Goal: Transaction & Acquisition: Purchase product/service

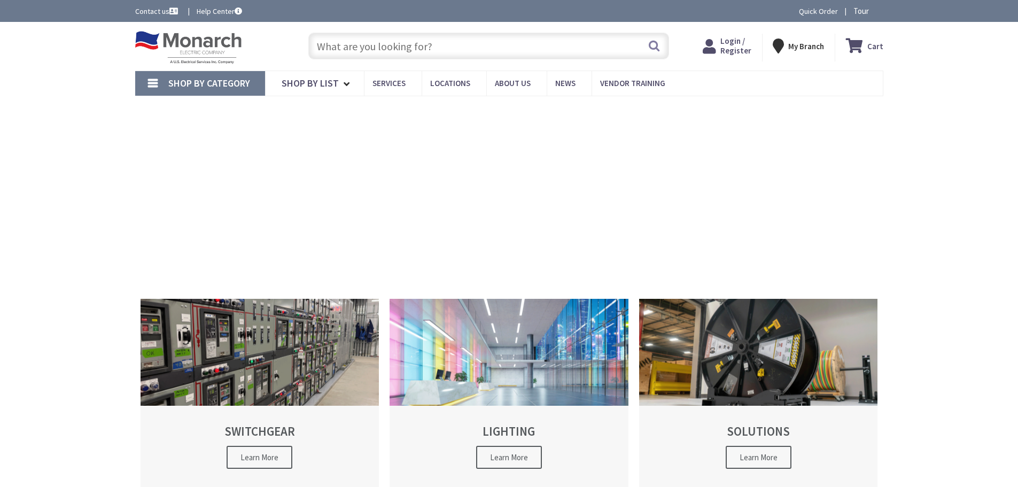
type input "[PERSON_NAME][GEOGRAPHIC_DATA], [GEOGRAPHIC_DATA]"
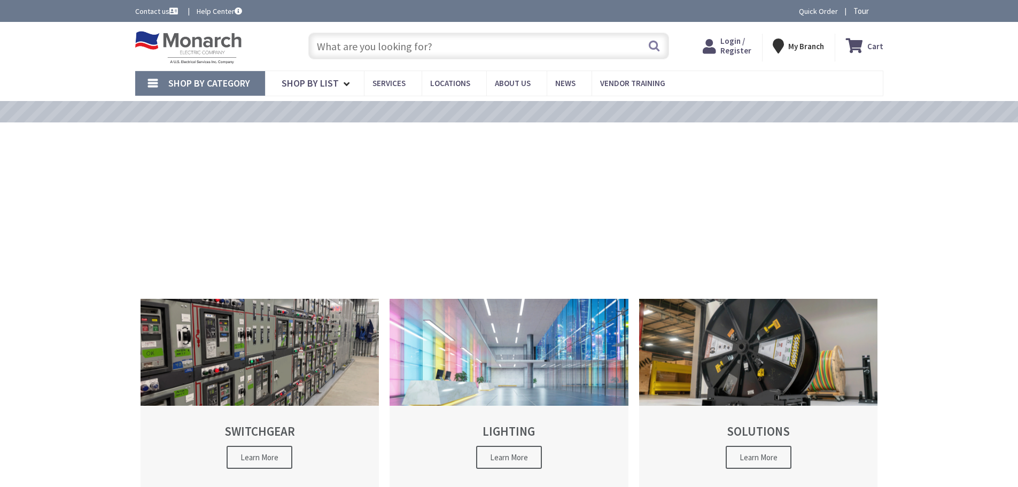
click at [346, 42] on input "text" at bounding box center [488, 46] width 361 height 27
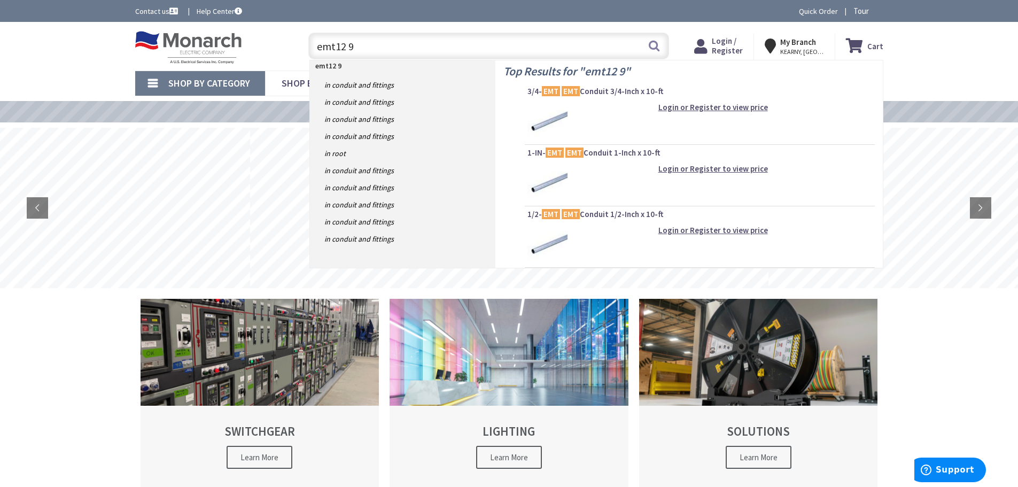
type input "emt12 90"
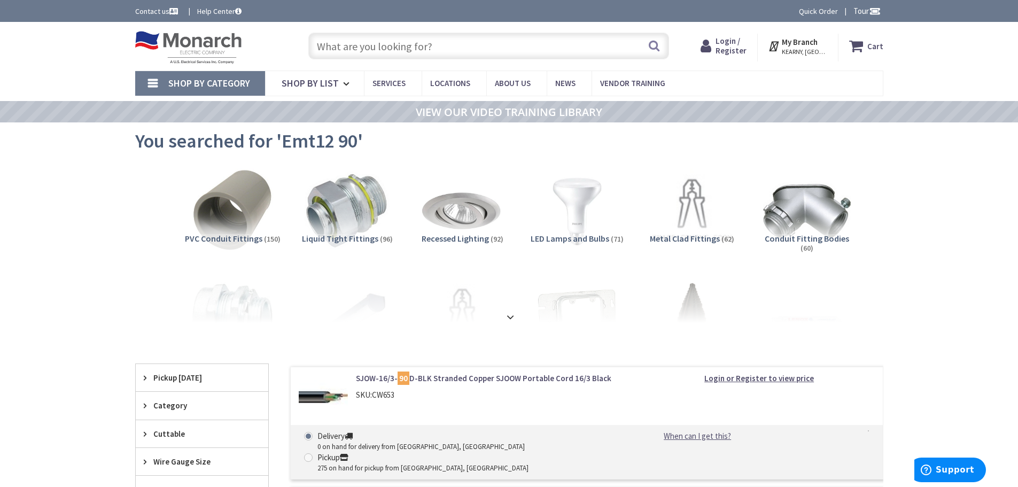
click at [341, 42] on input "text" at bounding box center [488, 46] width 361 height 27
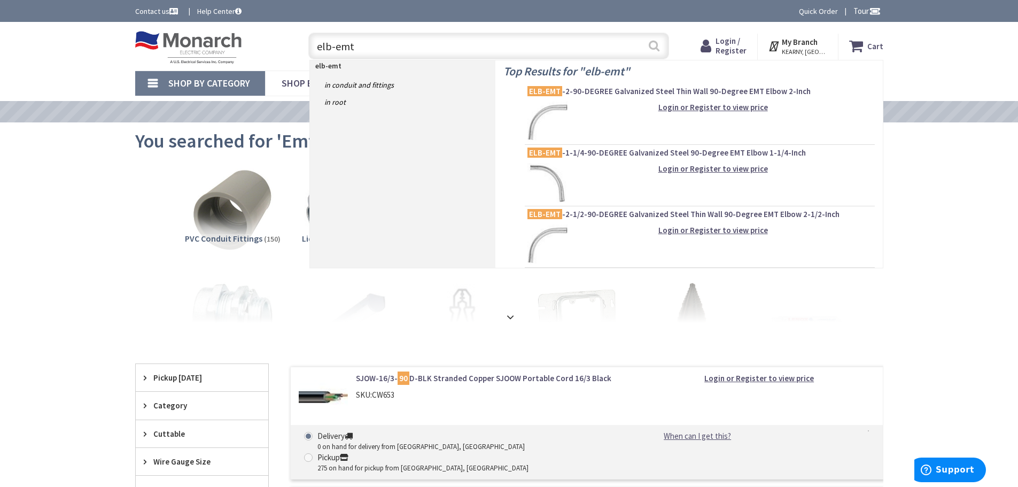
type input "elb-emt"
click at [659, 45] on button "Search" at bounding box center [654, 46] width 14 height 24
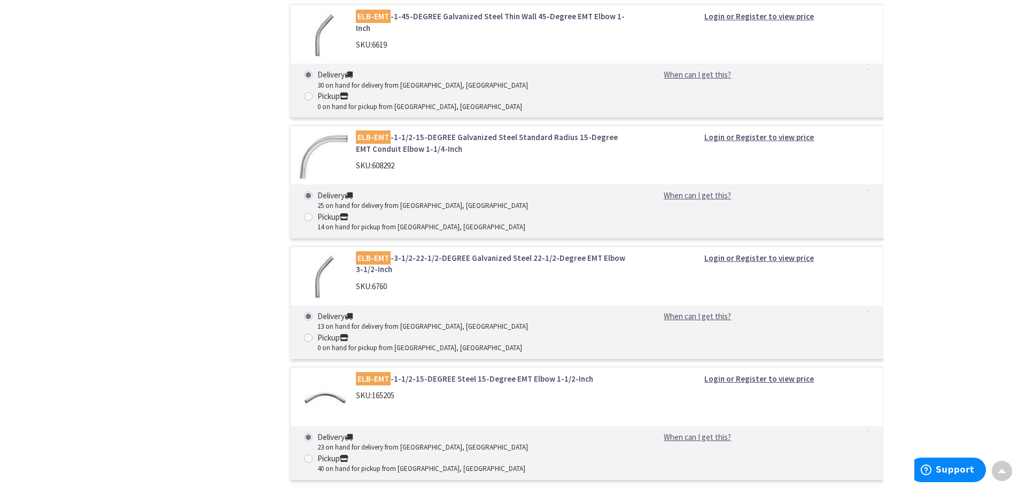
scroll to position [4061, 0]
